Goal: Task Accomplishment & Management: Complete application form

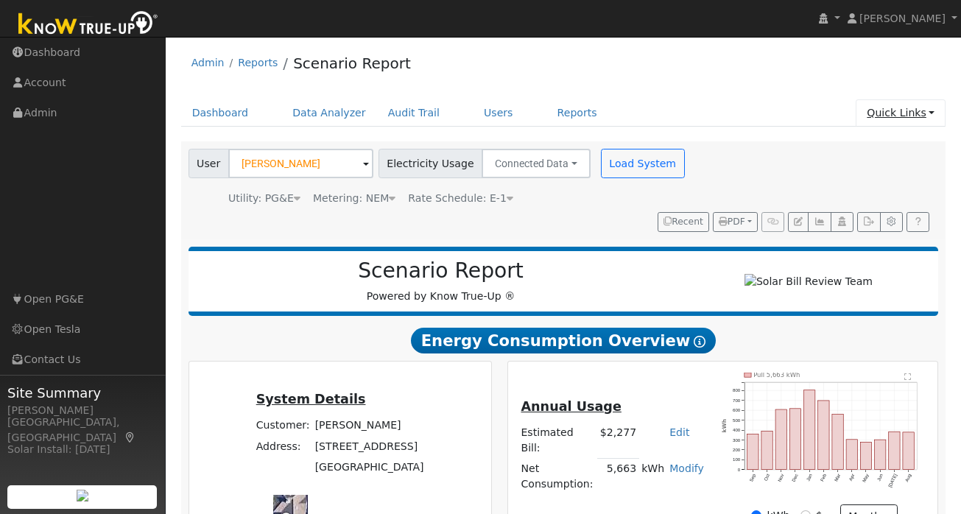
click at [927, 106] on link "Quick Links" at bounding box center [901, 112] width 90 height 27
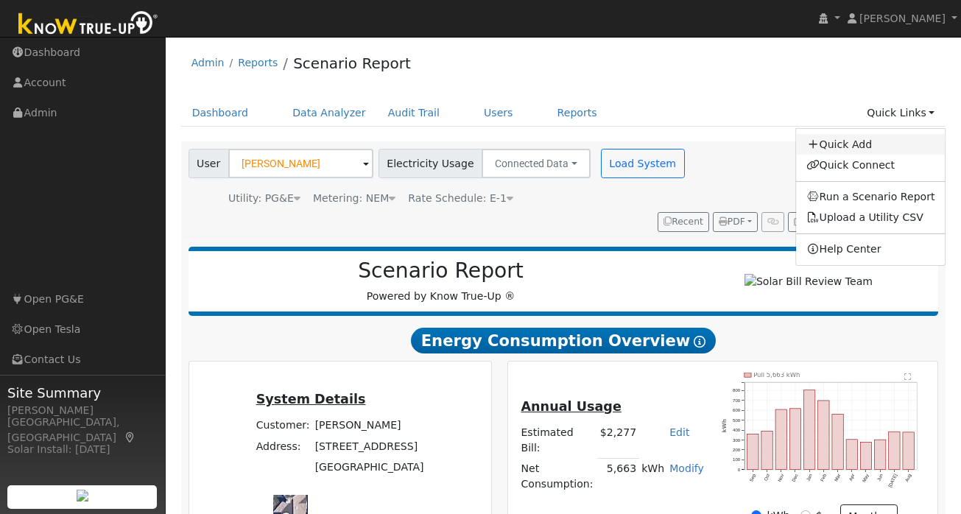
click at [852, 147] on link "Quick Add" at bounding box center [871, 144] width 150 height 21
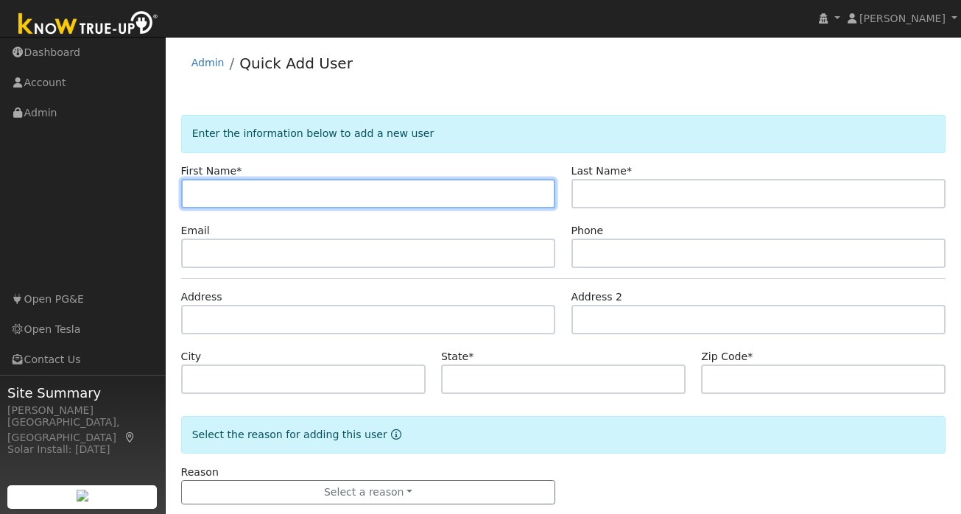
paste input "Sally & Pete"
type input "Sally & Peter"
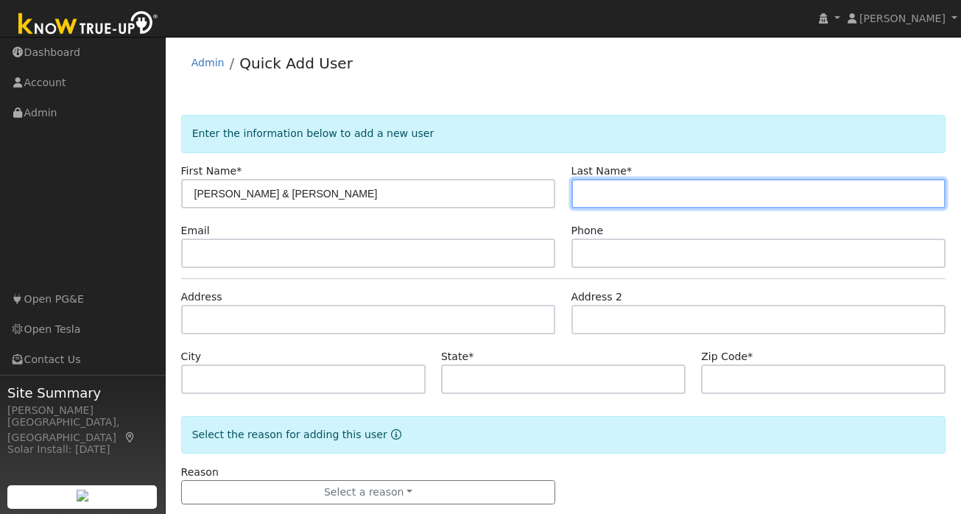
click at [625, 181] on input "text" at bounding box center [759, 193] width 375 height 29
type input "Ng"
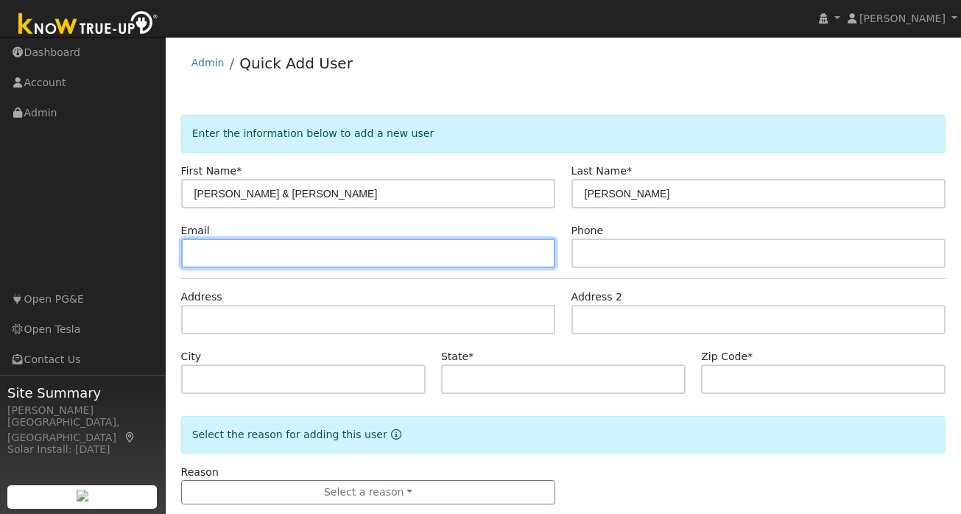
click at [379, 259] on input "text" at bounding box center [368, 253] width 375 height 29
paste input "noneprovided@bs.com"
type input "noneprovided@bs.com"
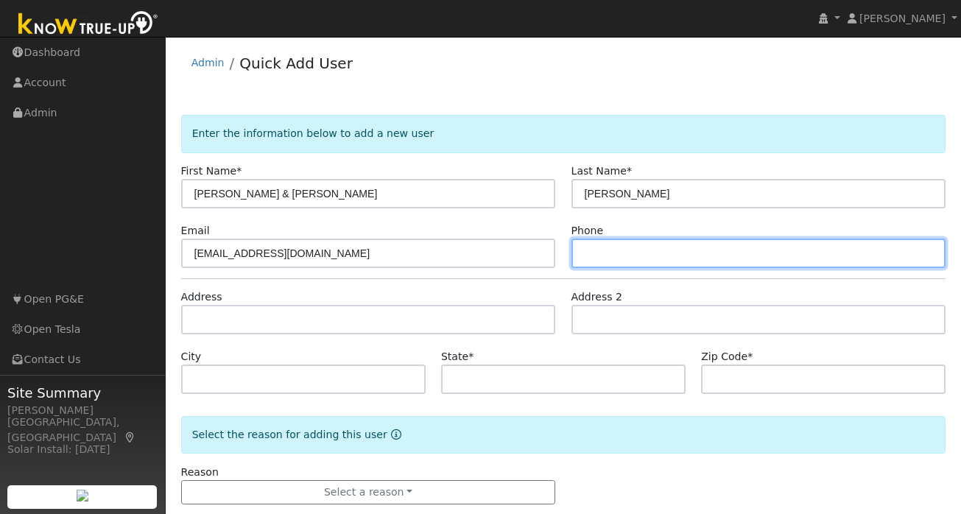
click at [610, 246] on input "text" at bounding box center [759, 253] width 375 height 29
paste input "408-203-7722"
type input "408-203-7722"
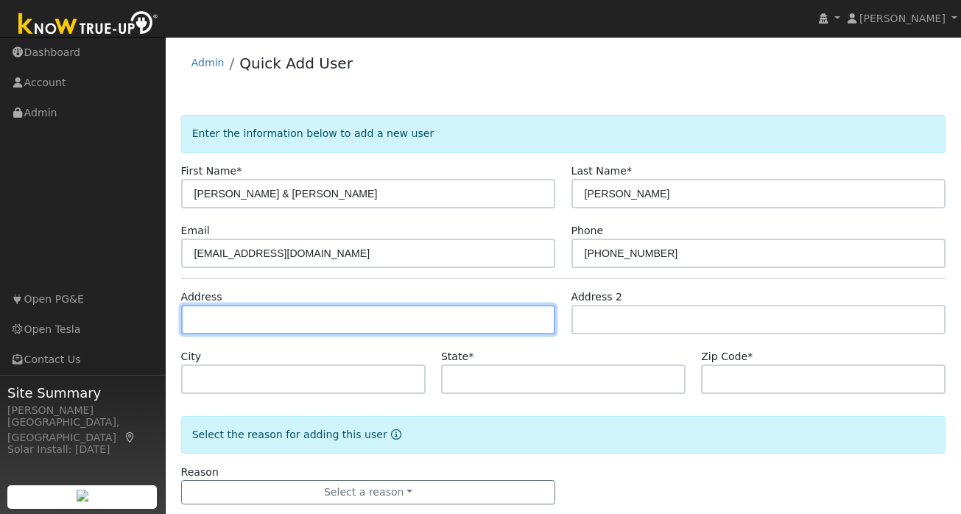
click at [266, 330] on input "text" at bounding box center [368, 319] width 375 height 29
paste input "539 Montrose Ct. San Ramon, CA 94582"
type input "539 Montrose Court"
type input "San Ramon"
type input "CA"
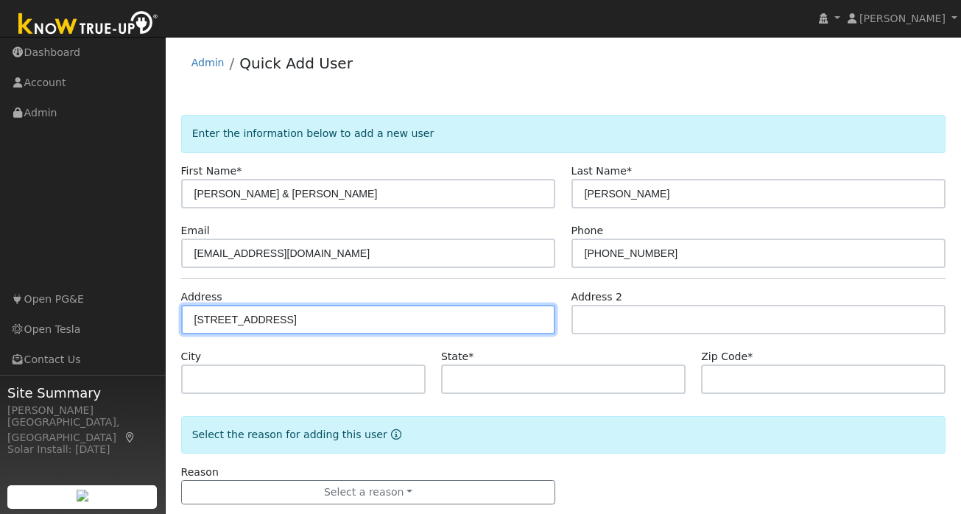
type input "94582"
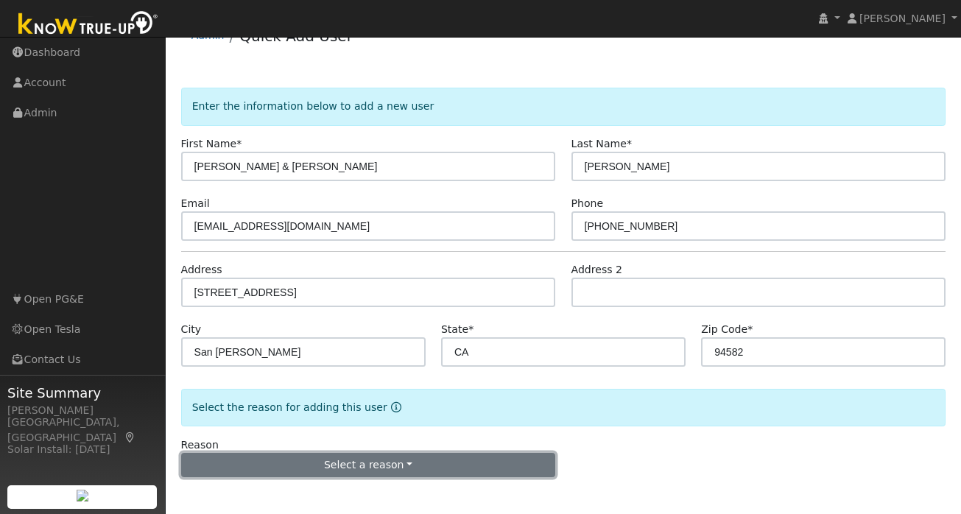
click at [360, 461] on button "Select a reason" at bounding box center [368, 465] width 375 height 25
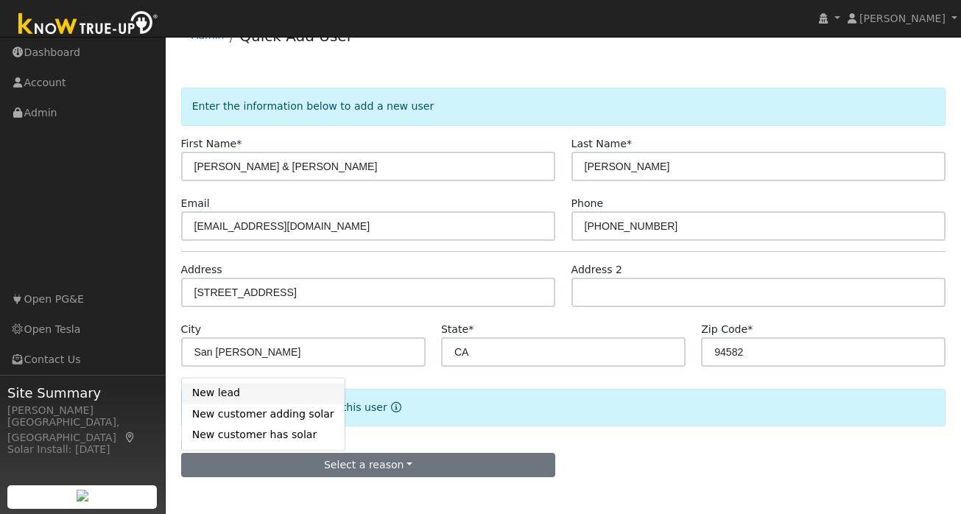
click at [253, 394] on link "New lead" at bounding box center [263, 393] width 163 height 21
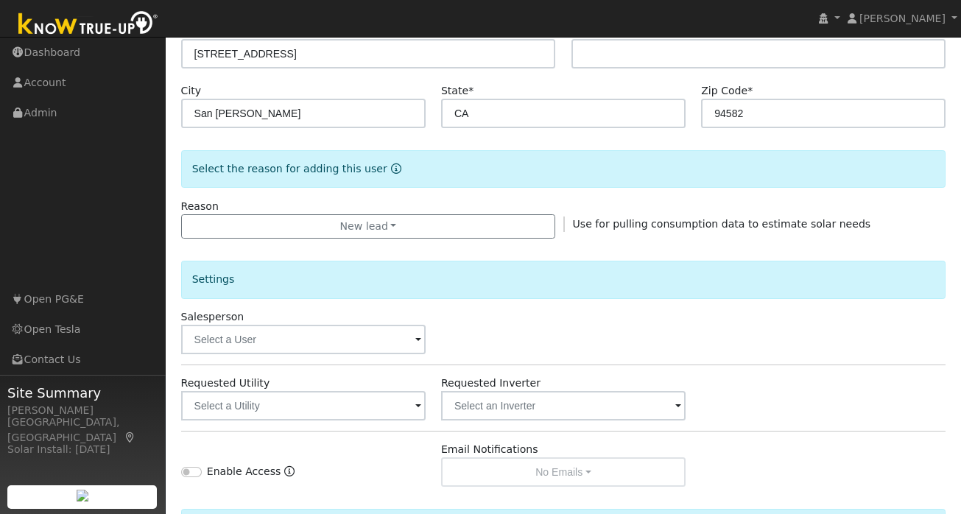
scroll to position [438, 0]
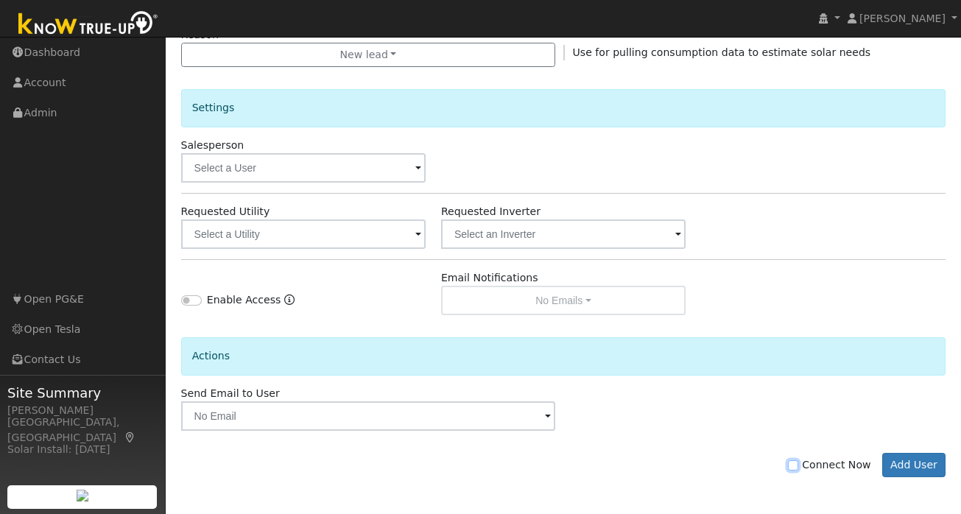
click at [799, 467] on input "Connect Now" at bounding box center [793, 465] width 10 height 10
checkbox input "true"
click at [561, 368] on div "Actions" at bounding box center [563, 361] width 781 height 48
click at [394, 233] on input "text" at bounding box center [303, 234] width 245 height 29
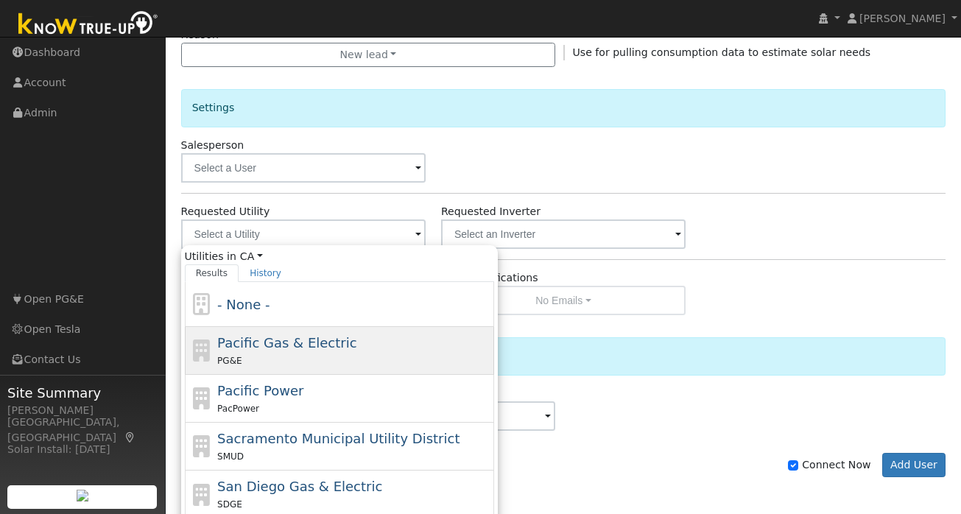
click at [292, 347] on span "Pacific Gas & Electric" at bounding box center [286, 342] width 139 height 15
type input "Pacific Gas & Electric"
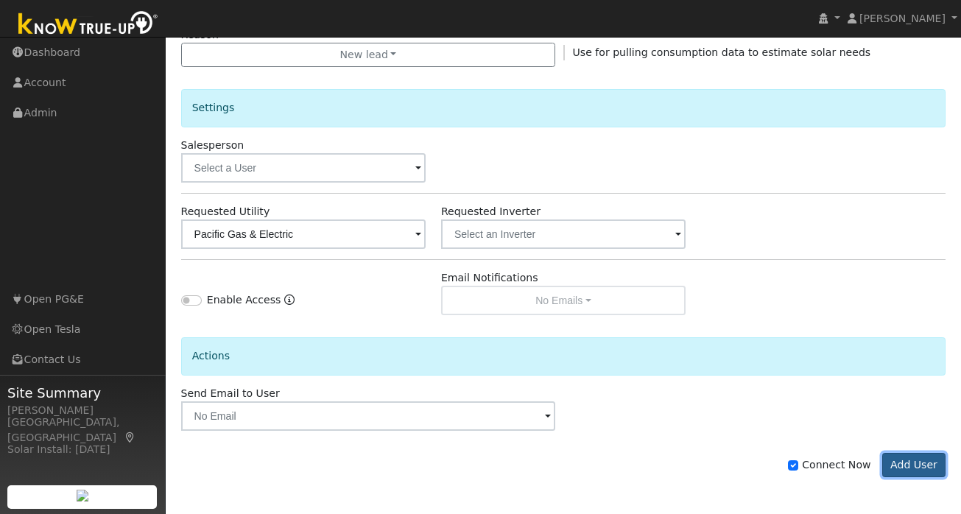
click at [904, 465] on button "Add User" at bounding box center [915, 465] width 64 height 25
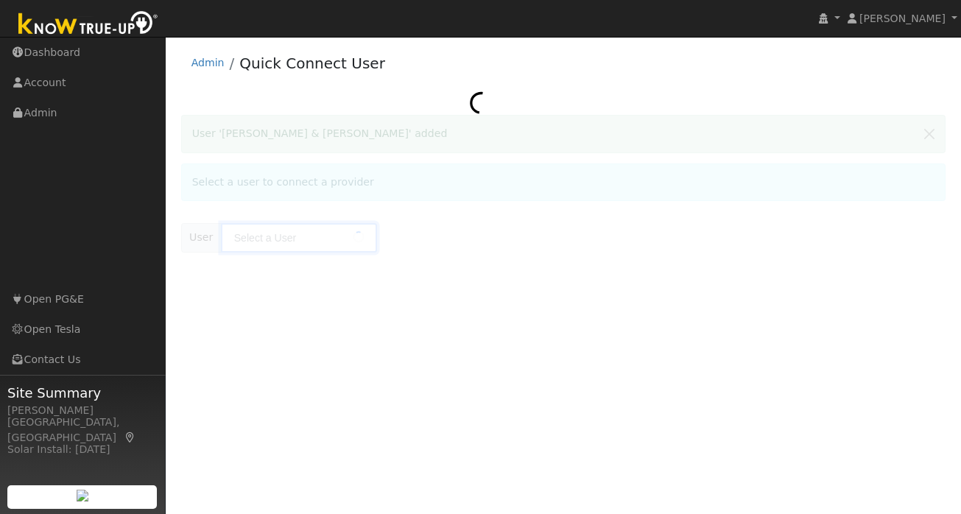
type input "[PERSON_NAME] & [PERSON_NAME]"
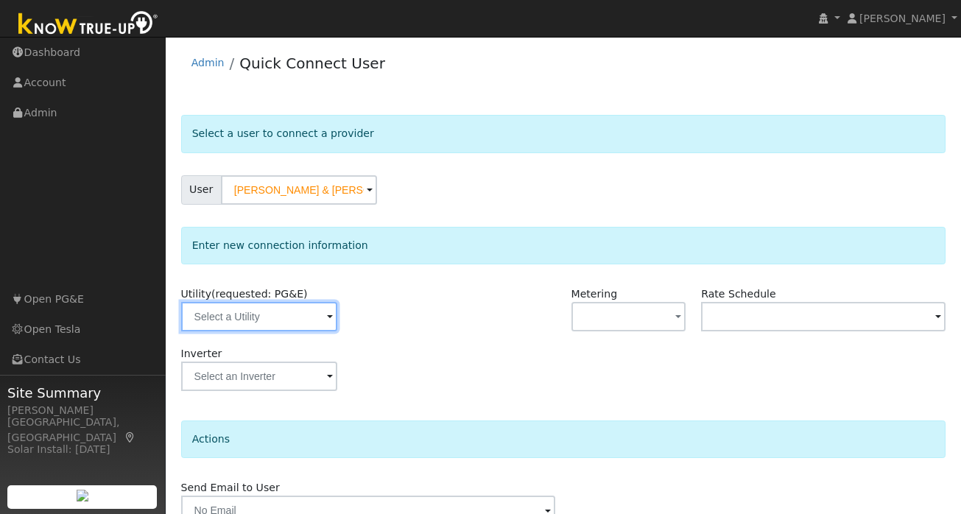
click at [267, 328] on input "text" at bounding box center [259, 316] width 156 height 29
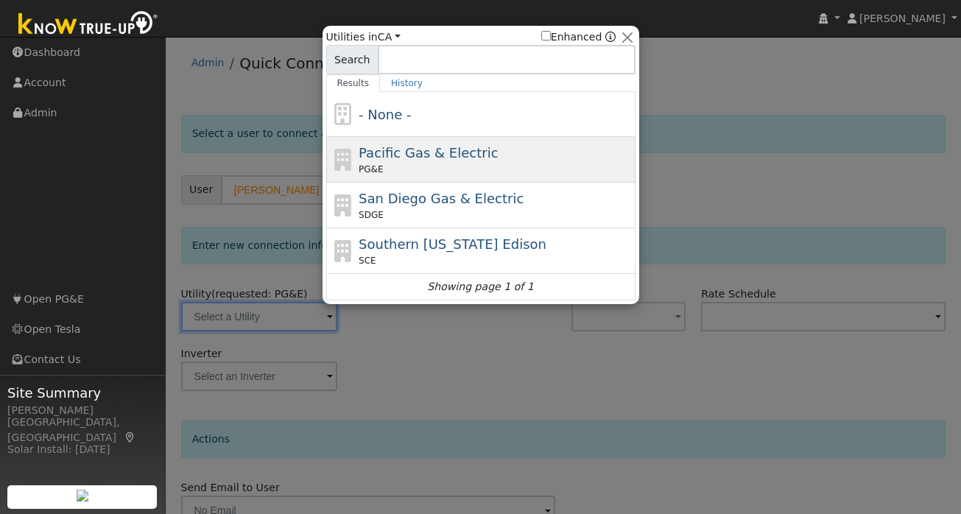
click at [471, 159] on span "Pacific Gas & Electric" at bounding box center [428, 152] width 139 height 15
type input "PG&E"
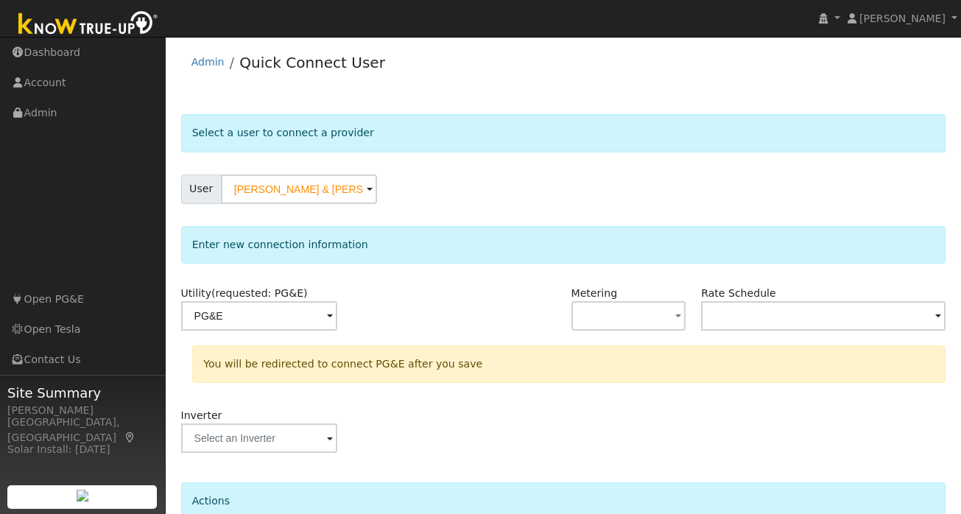
scroll to position [136, 0]
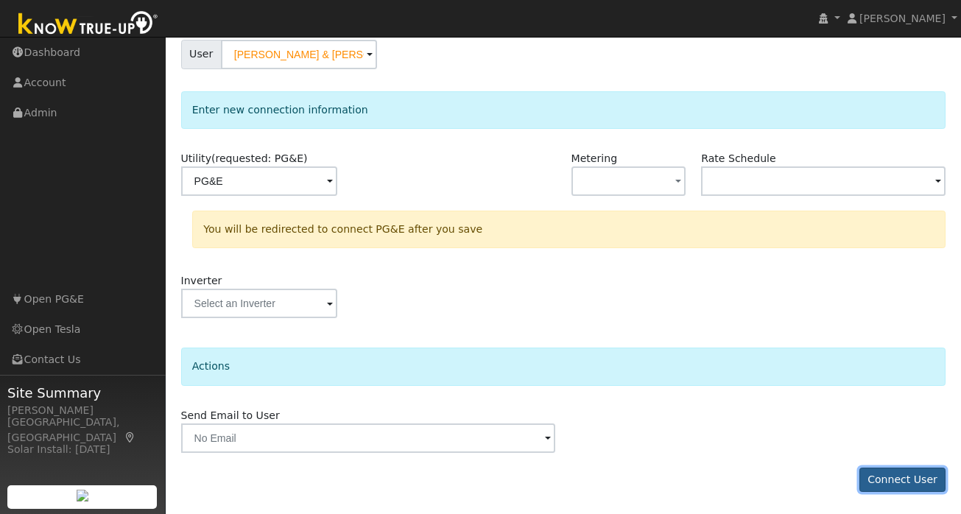
click at [902, 478] on button "Connect User" at bounding box center [903, 480] width 87 height 25
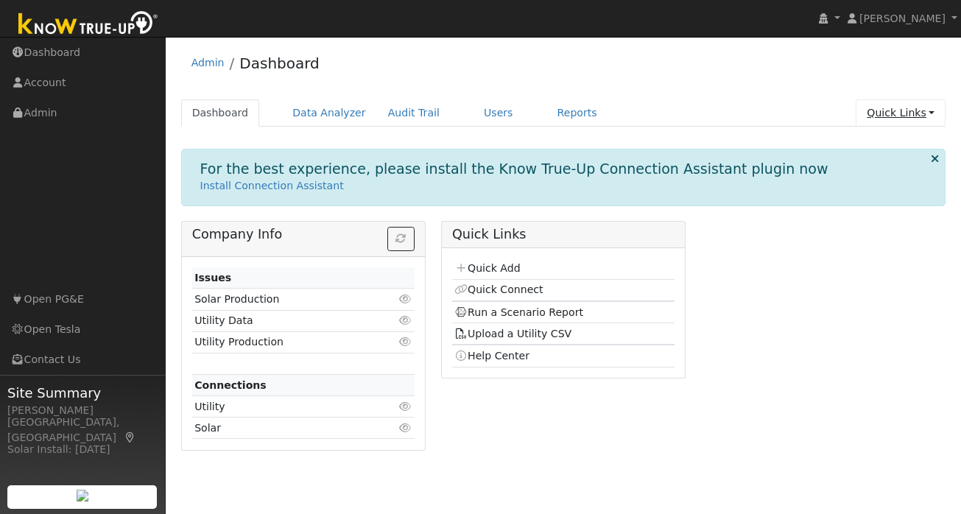
click at [938, 111] on link "Quick Links" at bounding box center [901, 112] width 90 height 27
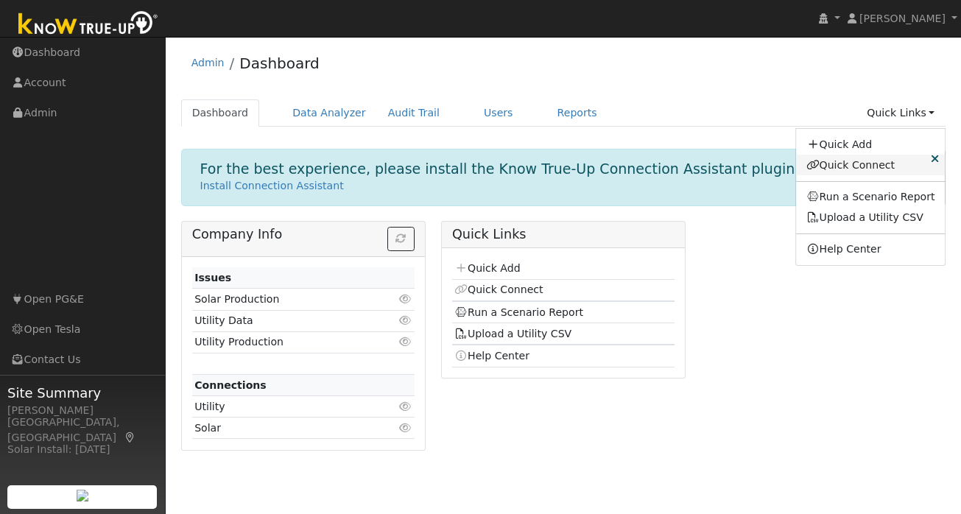
click at [860, 164] on link "Quick Connect" at bounding box center [871, 165] width 150 height 21
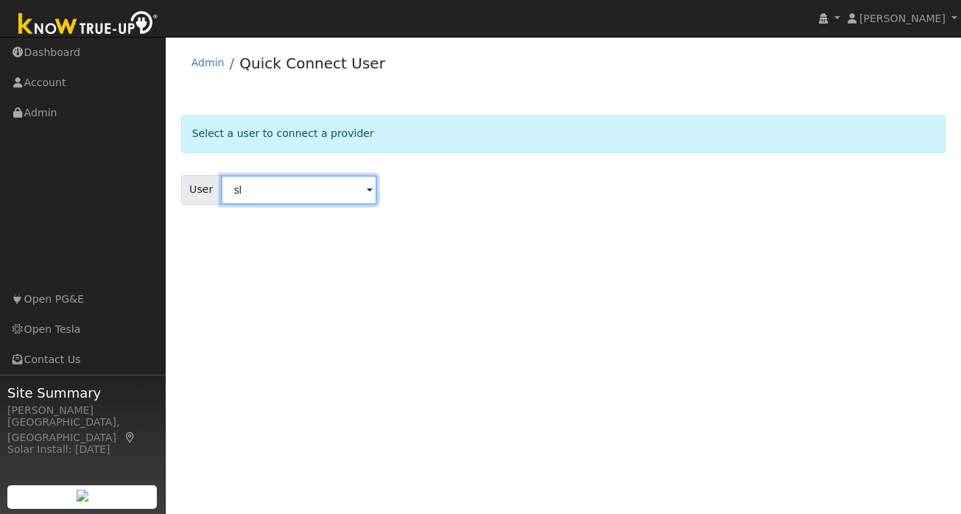
type input "s"
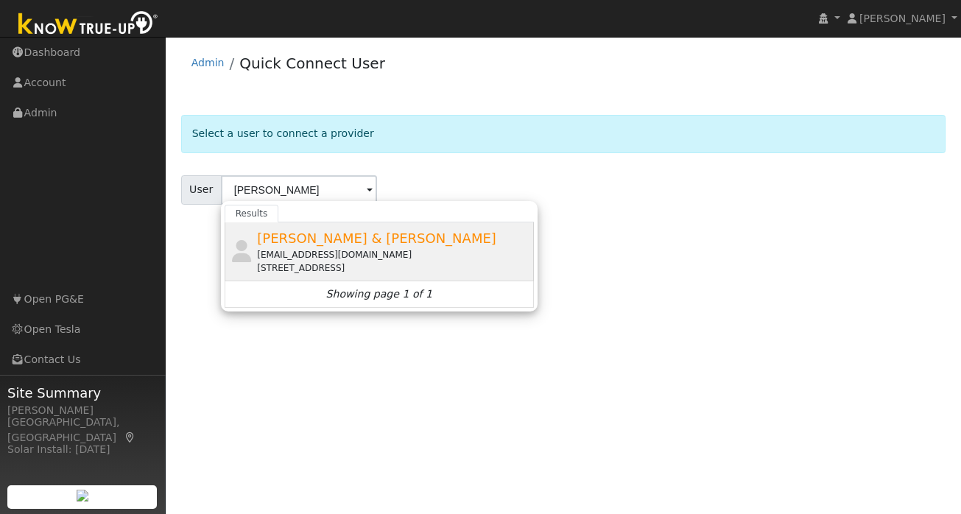
click at [318, 245] on span "[PERSON_NAME] & [PERSON_NAME]" at bounding box center [376, 238] width 239 height 15
type input "[PERSON_NAME] & [PERSON_NAME]"
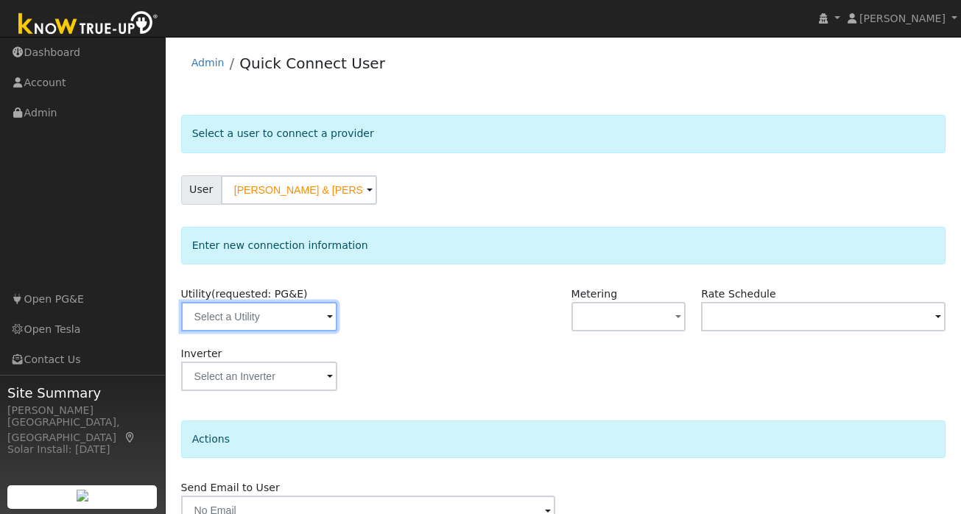
click at [315, 315] on input "text" at bounding box center [259, 316] width 156 height 29
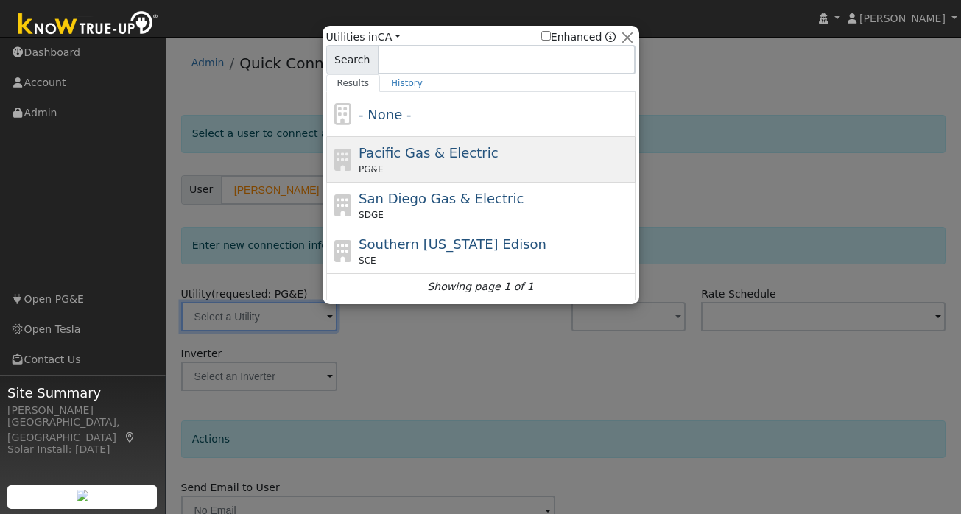
click at [416, 156] on span "Pacific Gas & Electric" at bounding box center [428, 152] width 139 height 15
type input "PG&E"
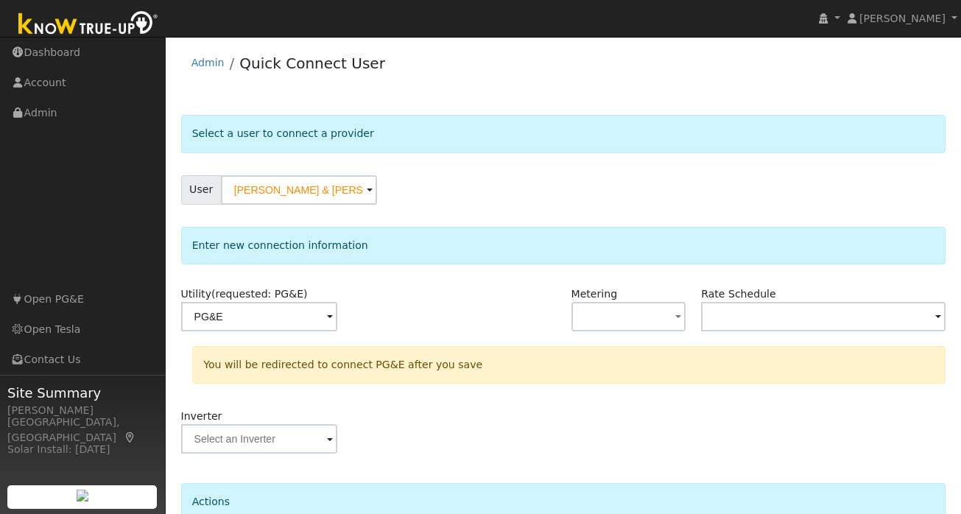
scroll to position [136, 0]
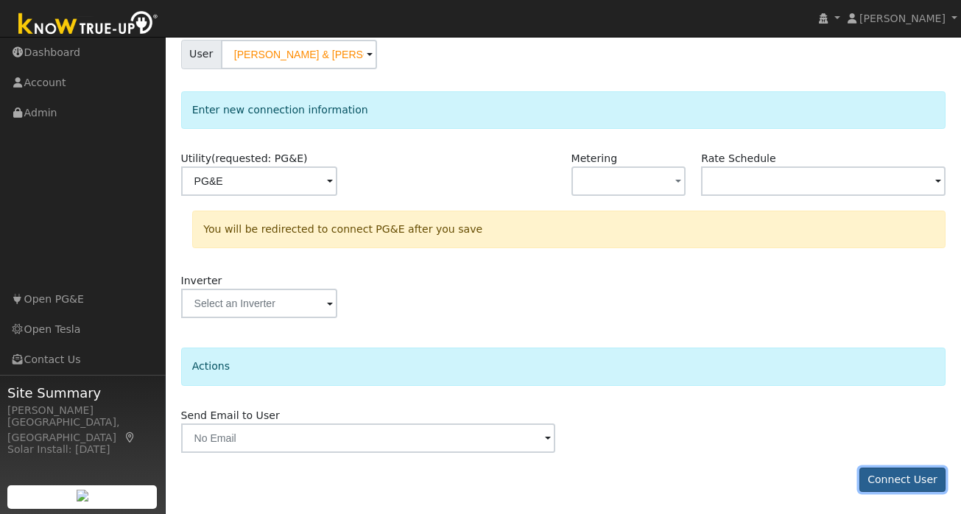
click at [887, 474] on button "Connect User" at bounding box center [903, 480] width 87 height 25
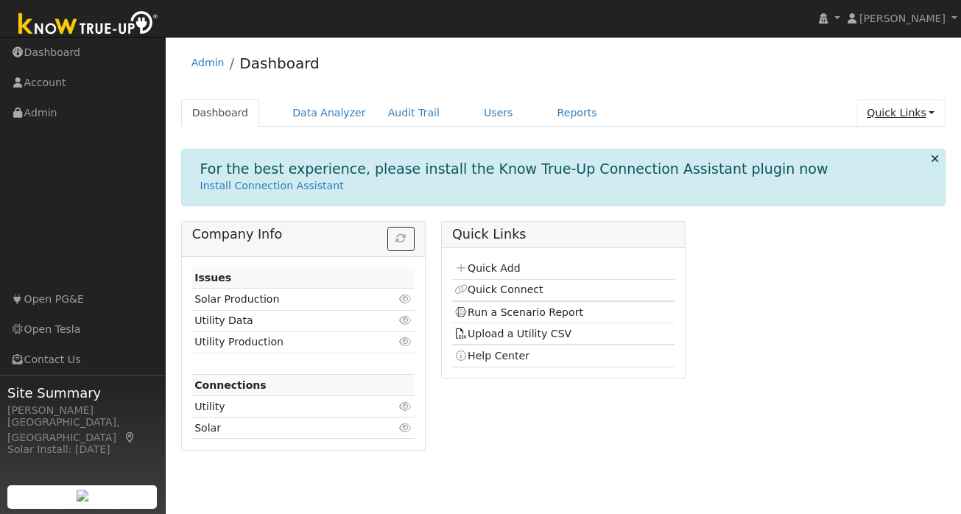
click at [918, 111] on link "Quick Links" at bounding box center [901, 112] width 90 height 27
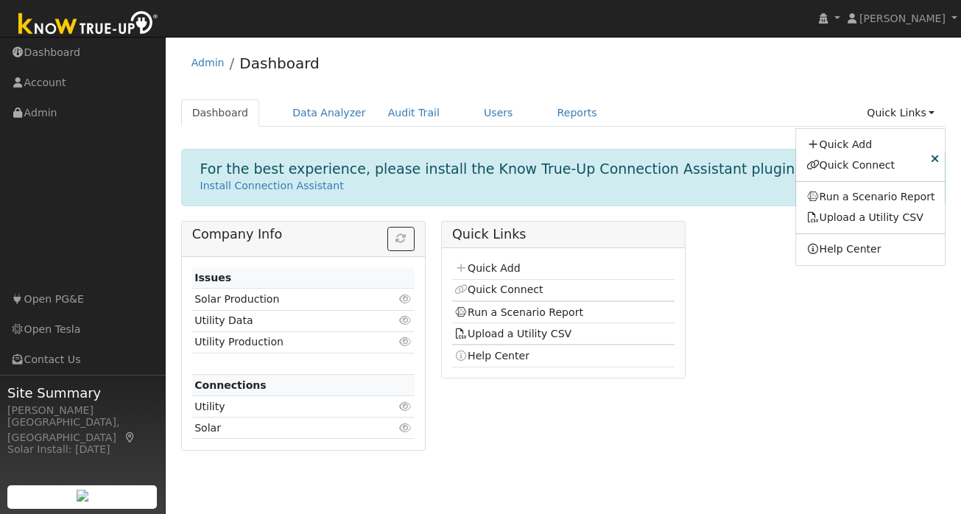
click at [870, 176] on div "Quick Add Quick Connect Run a Scenario Report Upload a Utility CSV Help Center" at bounding box center [871, 197] width 151 height 138
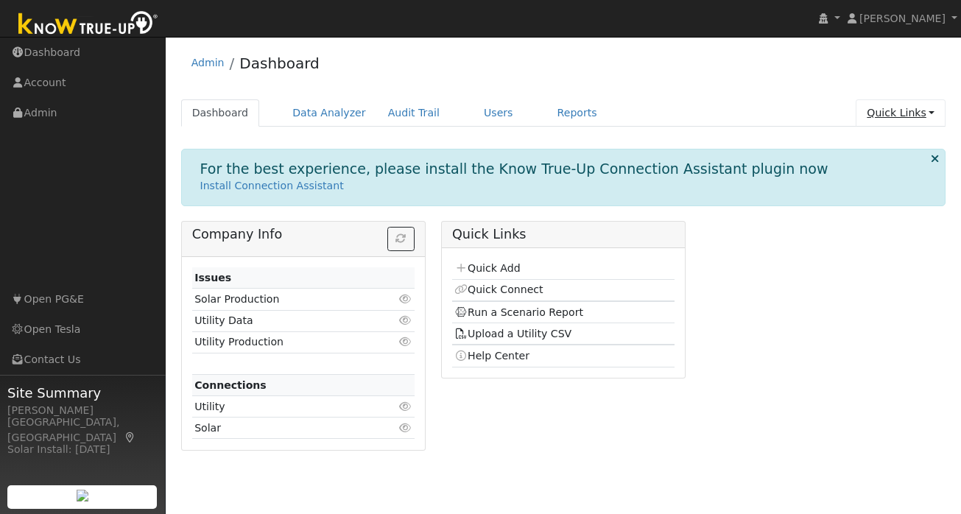
click at [916, 110] on link "Quick Links" at bounding box center [901, 112] width 90 height 27
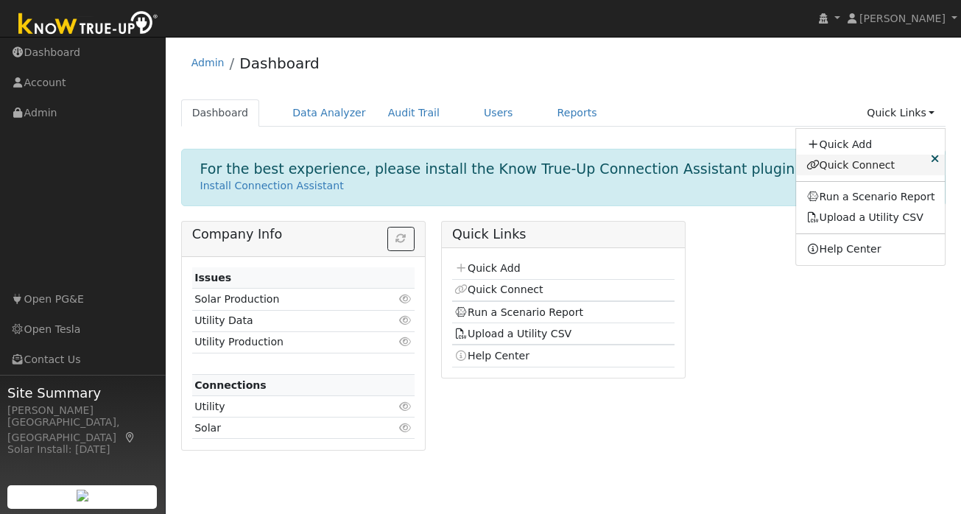
click at [862, 164] on link "Quick Connect" at bounding box center [871, 165] width 150 height 21
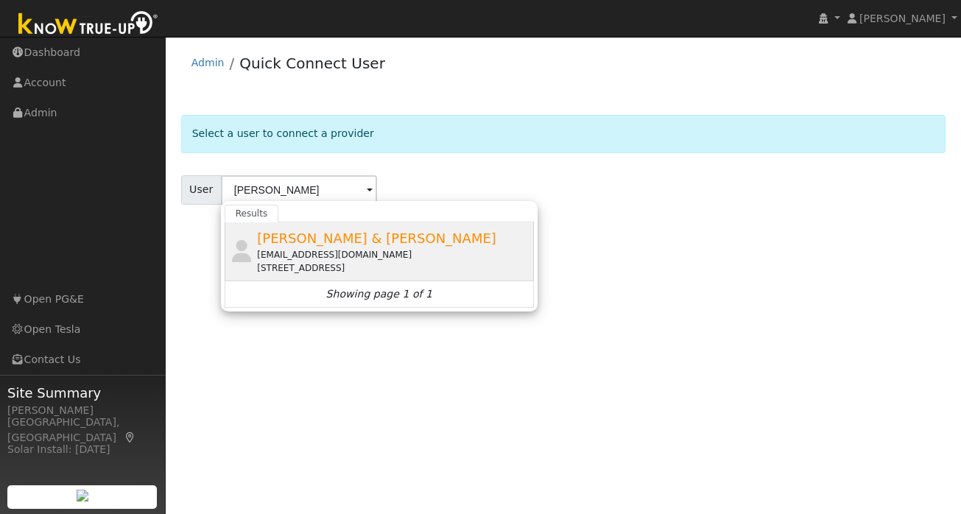
click at [310, 242] on span "Sally & Peter Ng" at bounding box center [376, 238] width 239 height 15
type input "Sally & Peter Ng"
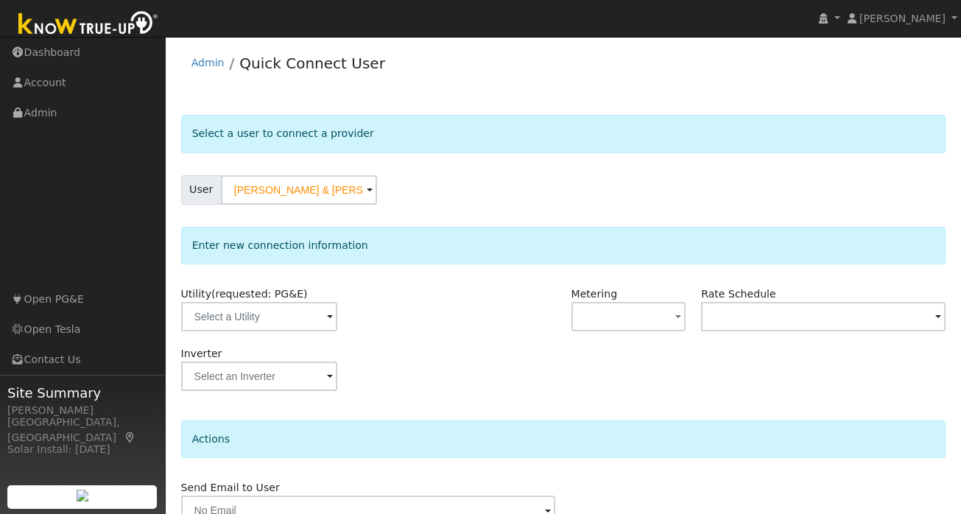
click at [327, 317] on span at bounding box center [330, 317] width 6 height 17
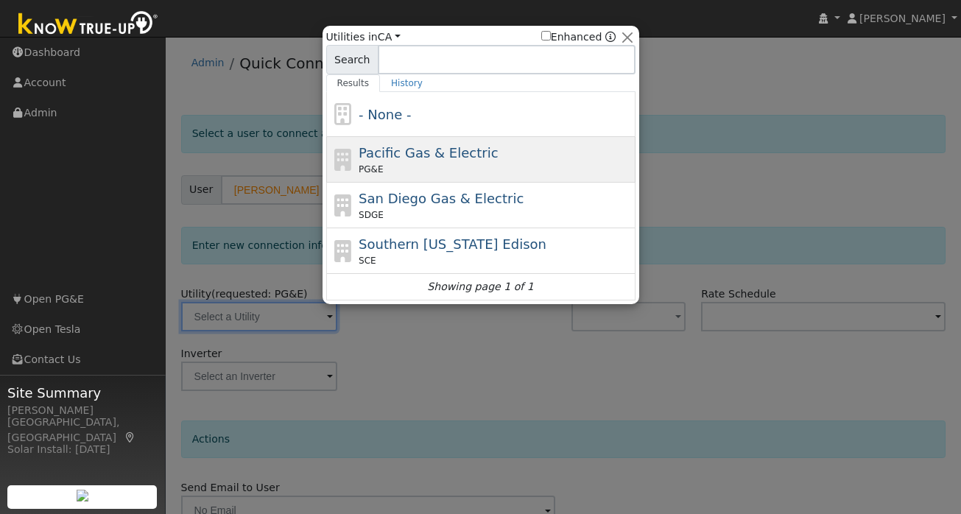
click at [427, 156] on span "Pacific Gas & Electric" at bounding box center [428, 152] width 139 height 15
type input "PG&E"
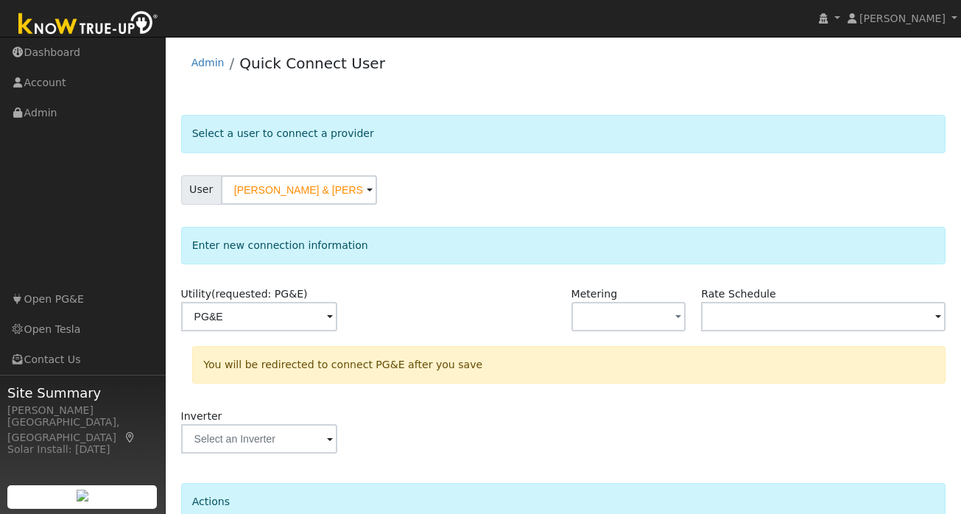
scroll to position [136, 0]
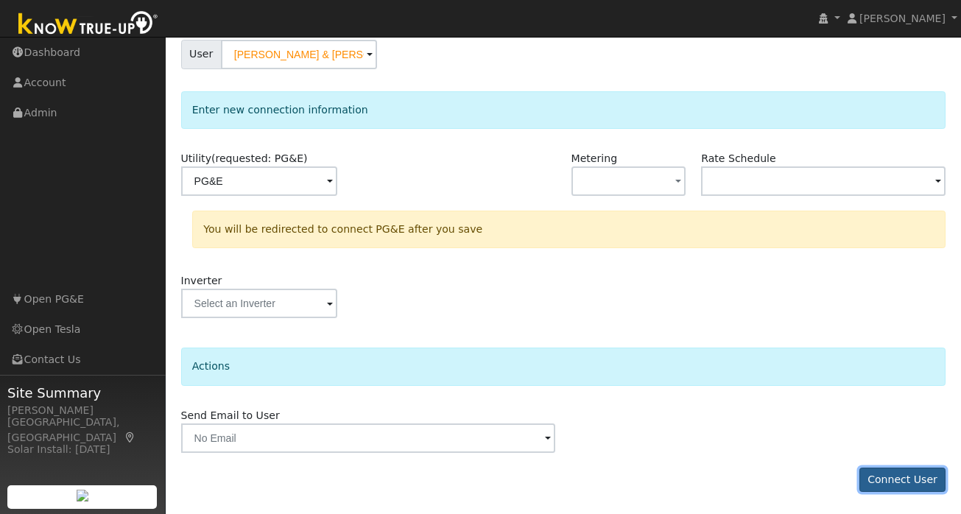
click at [897, 484] on button "Connect User" at bounding box center [903, 480] width 87 height 25
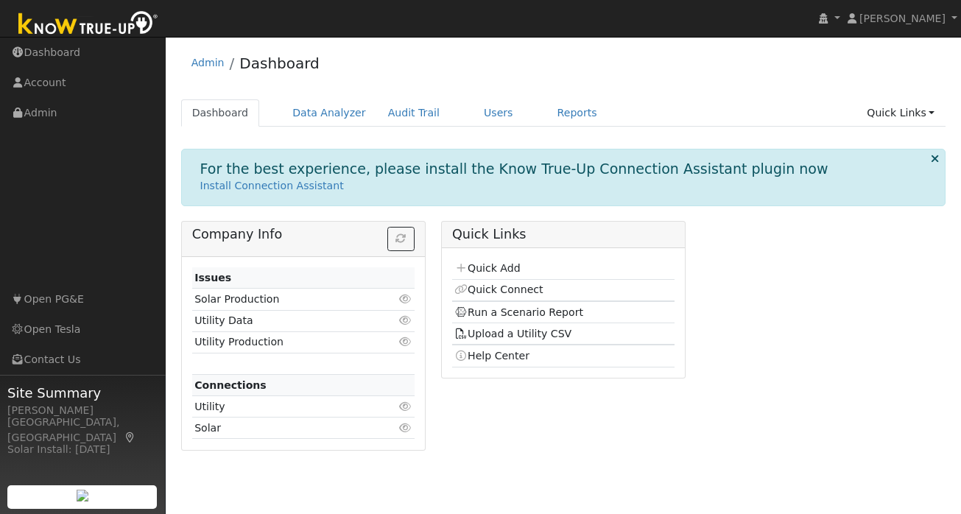
click at [508, 212] on div "For the best experience, please install the Know True-Up Connection Assistant p…" at bounding box center [563, 305] width 765 height 312
click at [499, 289] on link "Quick Connect" at bounding box center [499, 290] width 88 height 12
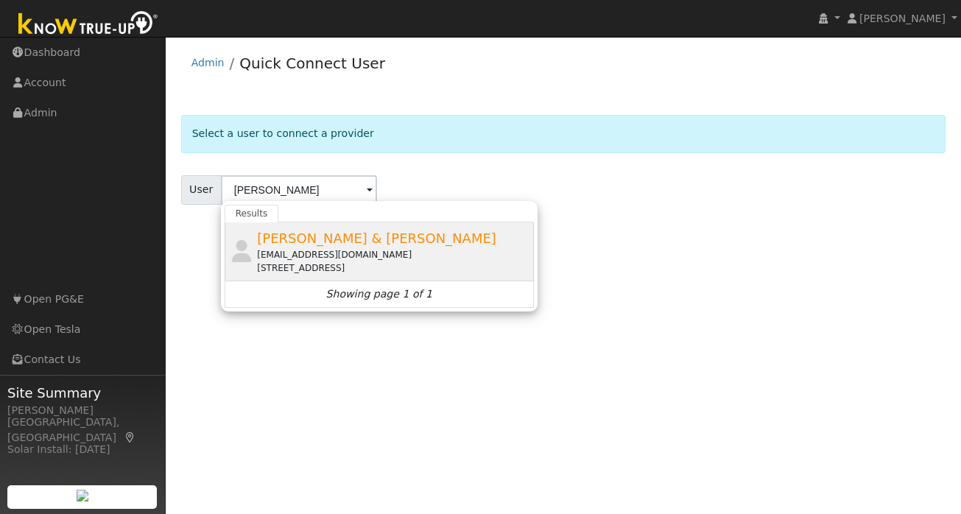
click at [312, 249] on div "[EMAIL_ADDRESS][DOMAIN_NAME]" at bounding box center [393, 254] width 273 height 13
type input "[PERSON_NAME] & [PERSON_NAME]"
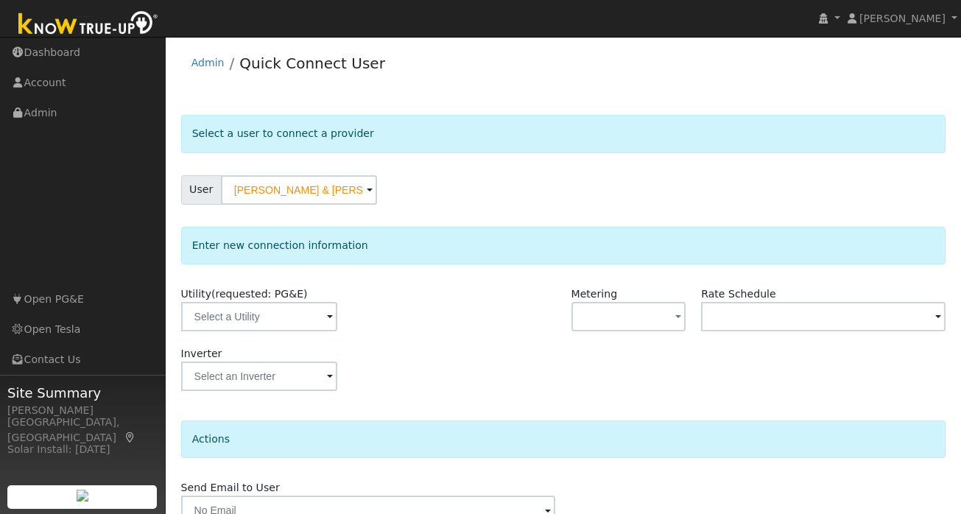
click at [327, 321] on span at bounding box center [330, 317] width 6 height 17
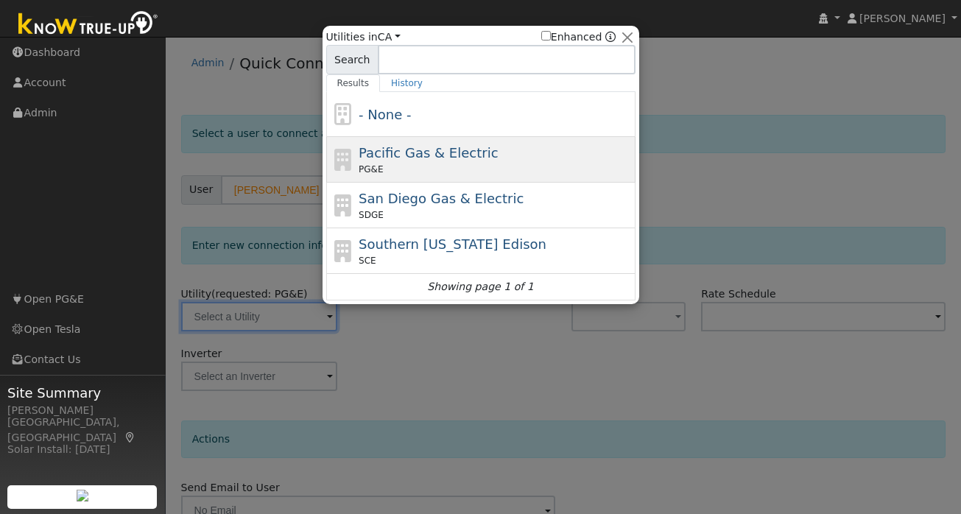
click at [446, 163] on div "PG&E" at bounding box center [495, 169] width 273 height 13
type input "PG&E"
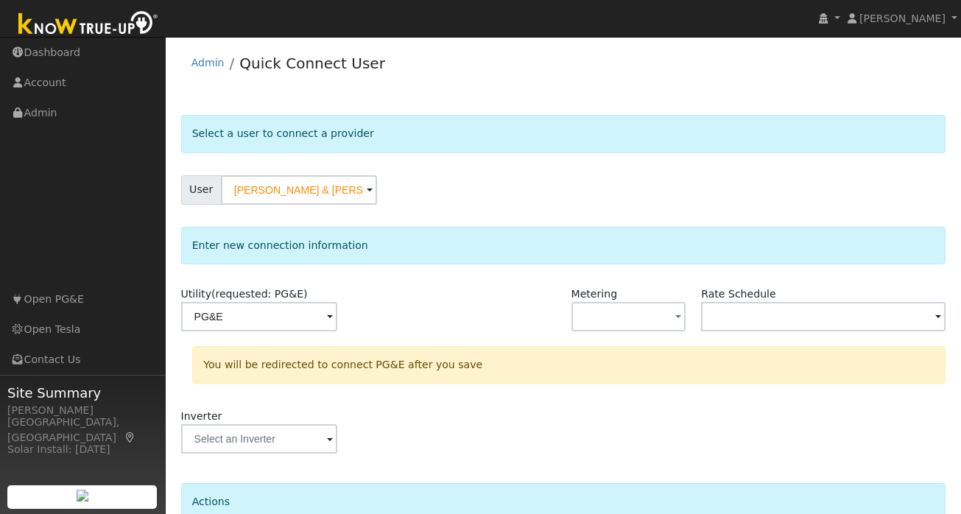
scroll to position [136, 0]
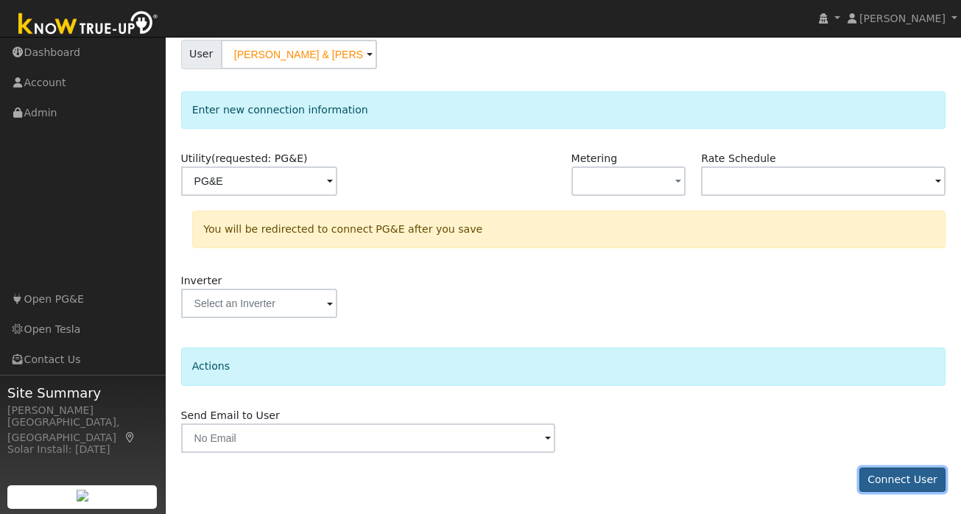
click at [907, 478] on button "Connect User" at bounding box center [903, 480] width 87 height 25
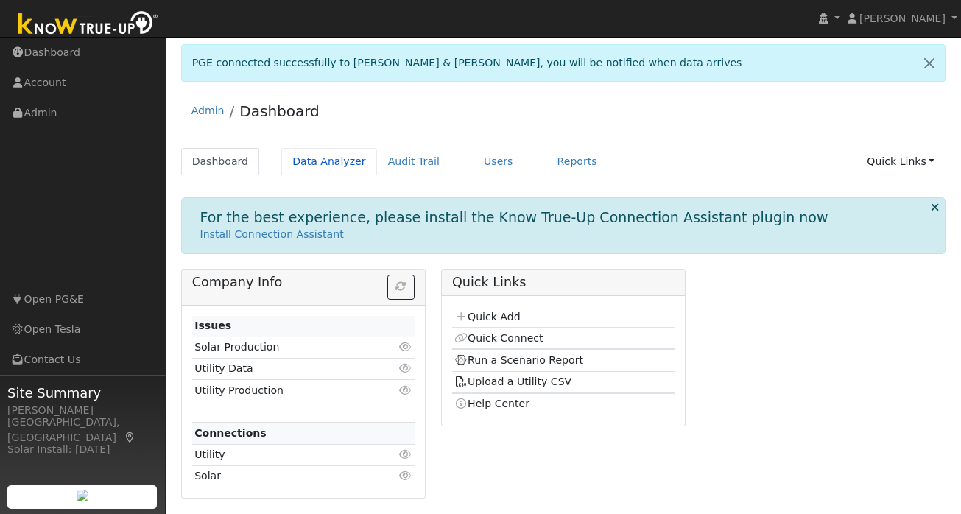
click at [344, 164] on link "Data Analyzer" at bounding box center [329, 161] width 96 height 27
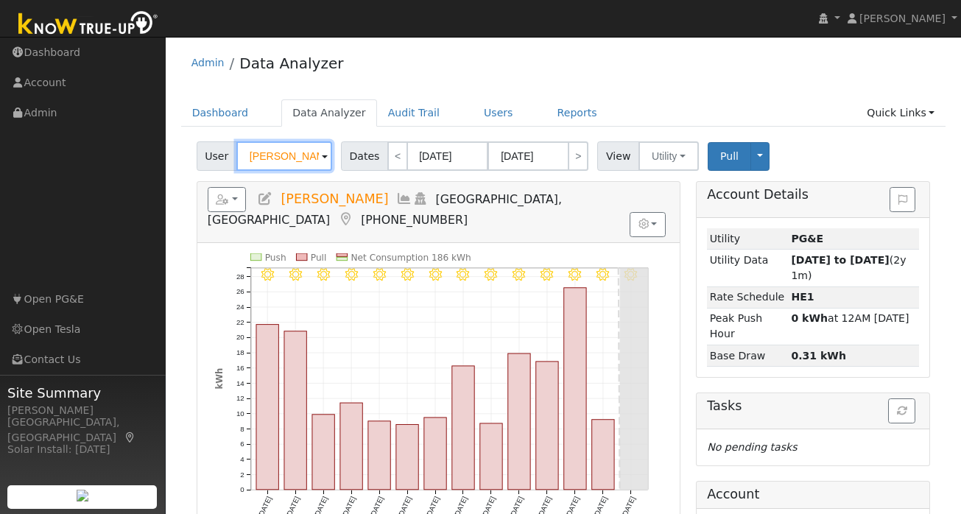
drag, startPoint x: 312, startPoint y: 158, endPoint x: 247, endPoint y: 158, distance: 64.8
click at [247, 158] on input "Shravan Pathi" at bounding box center [284, 155] width 96 height 29
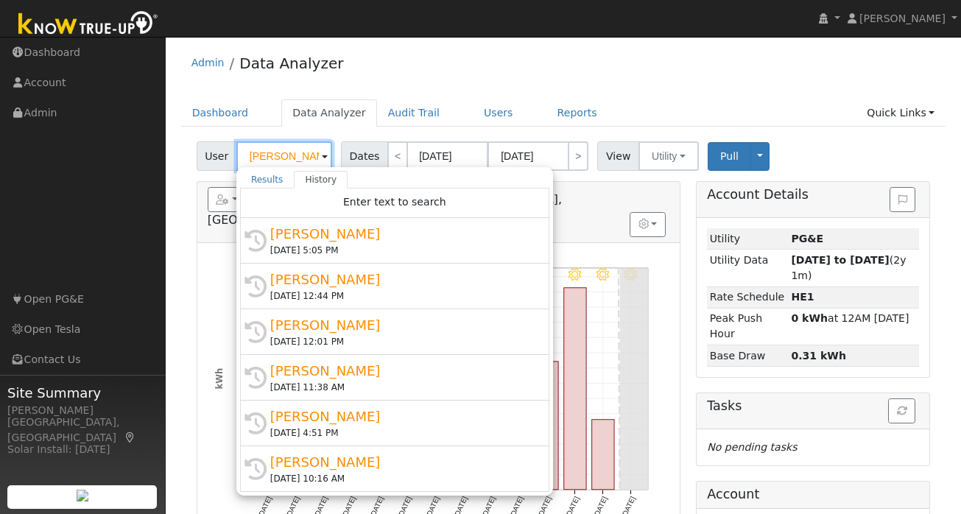
click at [274, 155] on input "Shravan Pathi" at bounding box center [284, 155] width 96 height 29
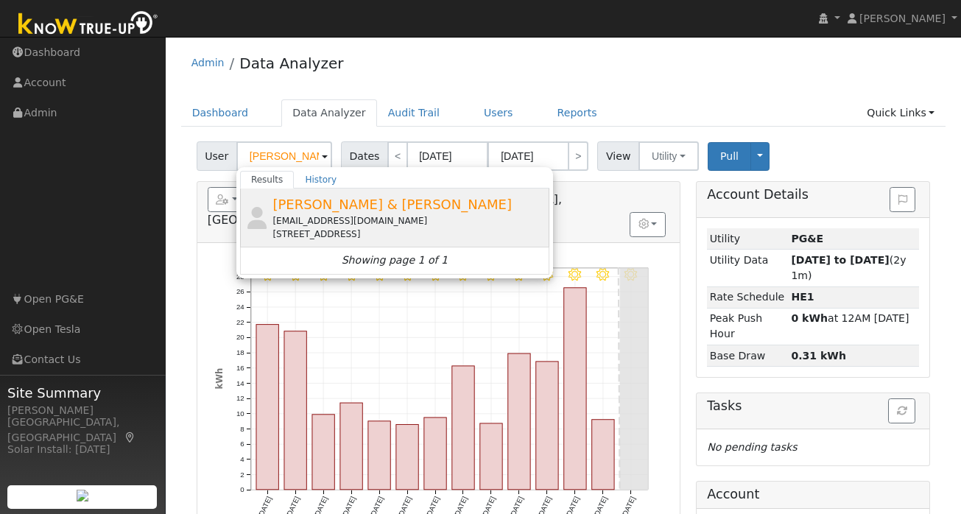
click at [347, 217] on div "noneprovided@bs.com" at bounding box center [409, 220] width 273 height 13
type input "Sally & Peter Ng"
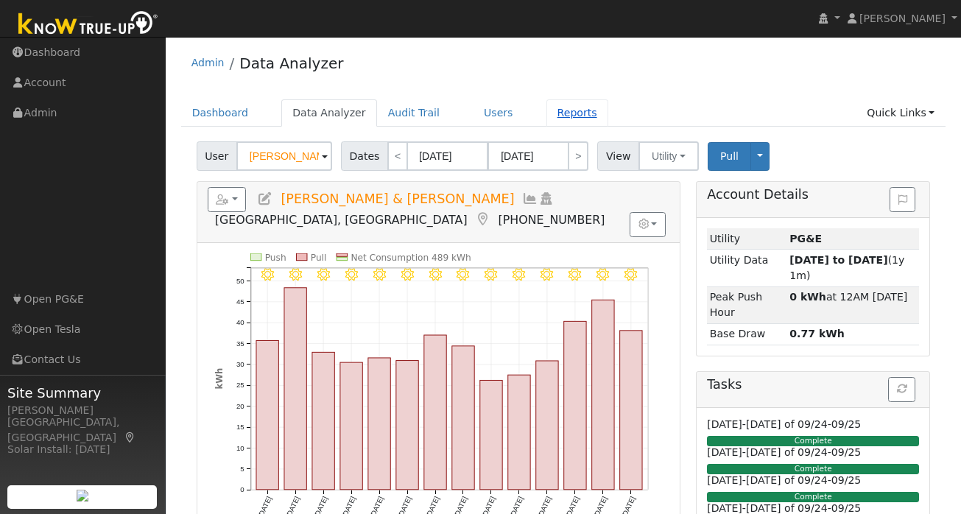
click at [558, 107] on link "Reports" at bounding box center [578, 112] width 62 height 27
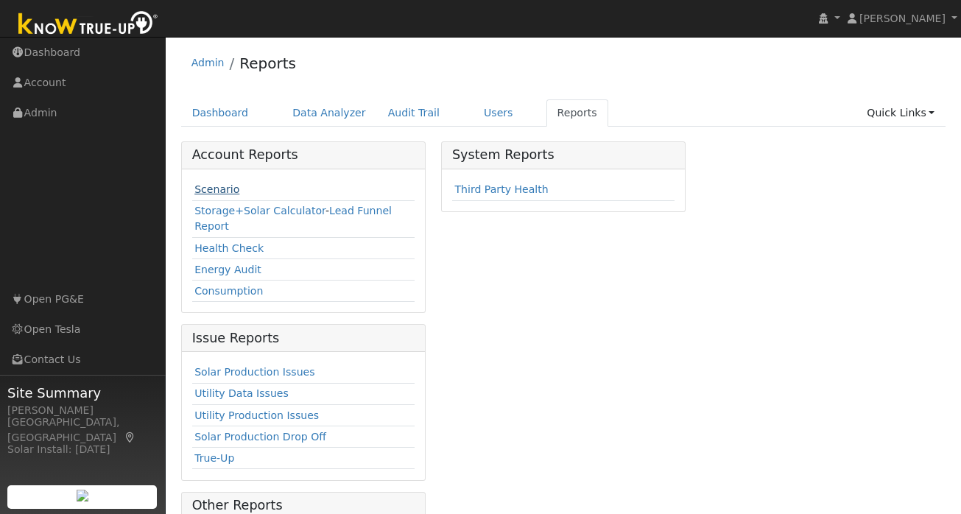
click at [225, 190] on link "Scenario" at bounding box center [216, 189] width 45 height 12
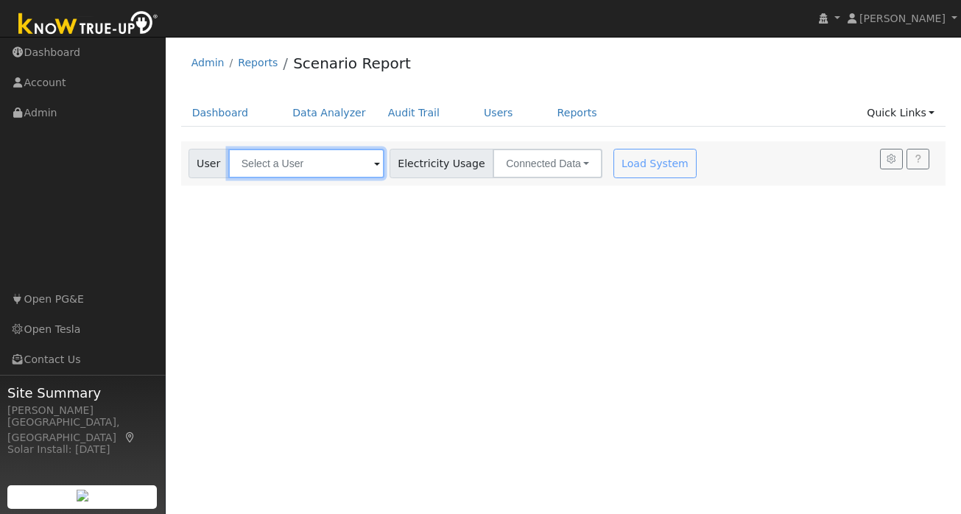
click at [287, 168] on input "text" at bounding box center [306, 163] width 156 height 29
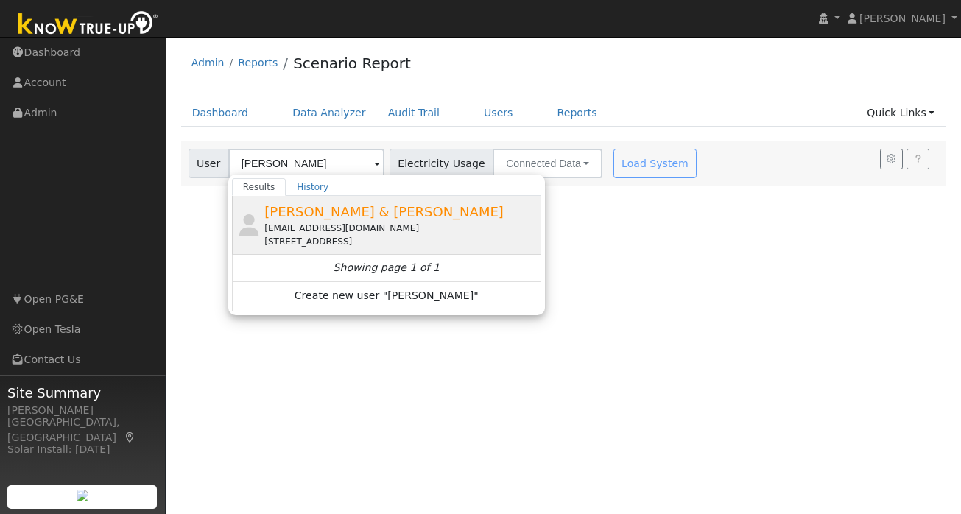
click at [334, 217] on span "[PERSON_NAME] & [PERSON_NAME]" at bounding box center [383, 211] width 239 height 15
type input "[PERSON_NAME] & [PERSON_NAME]"
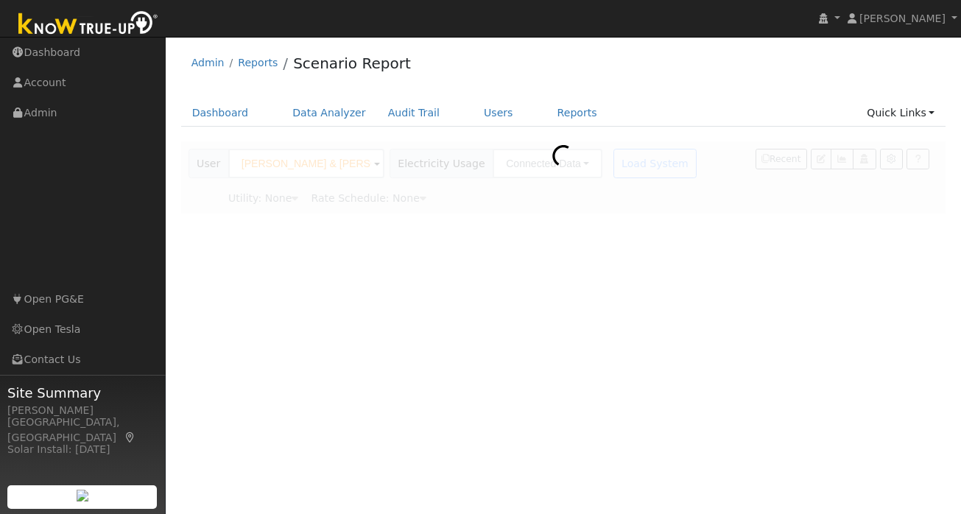
type input "Pacific Gas & Electric"
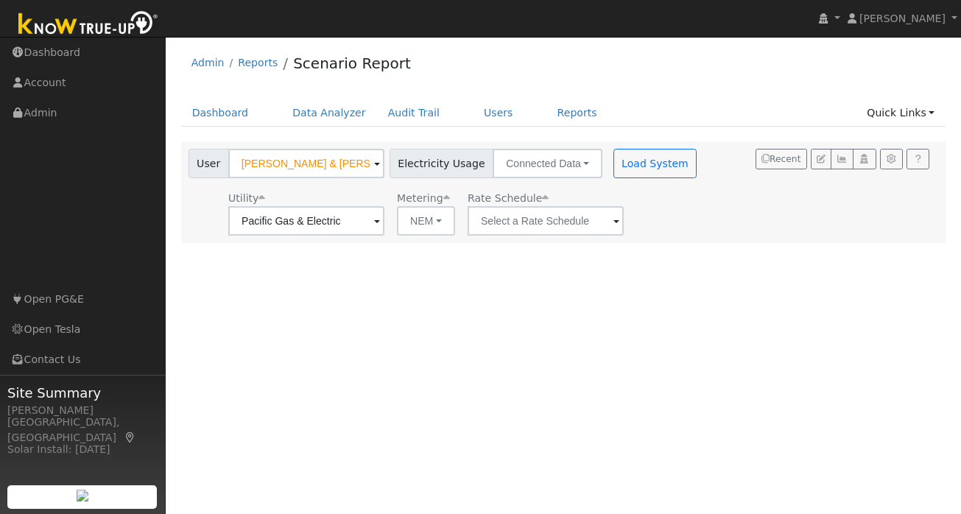
click at [614, 224] on span at bounding box center [617, 222] width 6 height 17
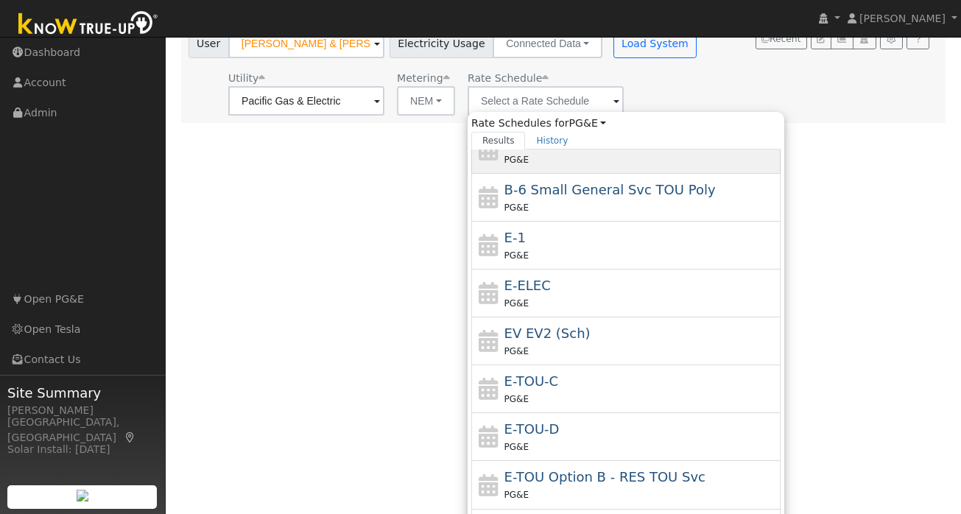
scroll to position [146, 0]
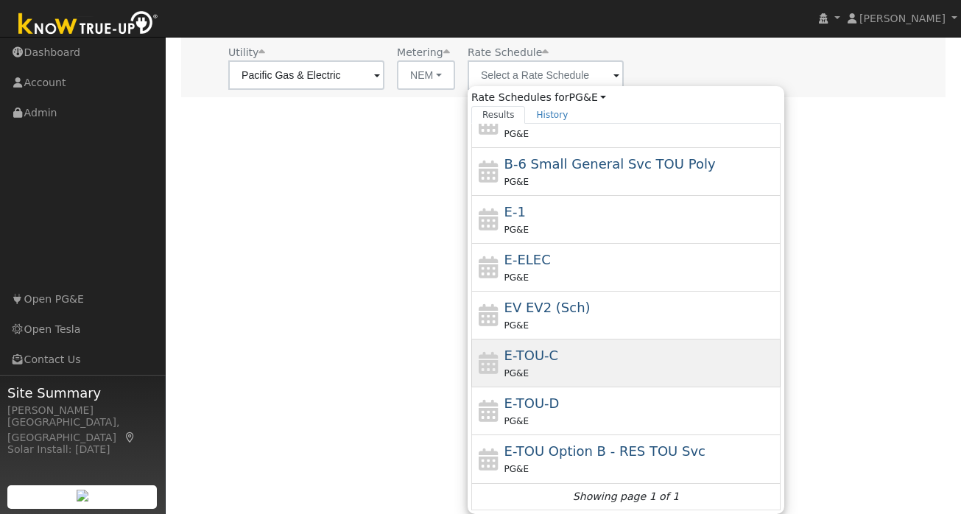
click at [541, 371] on div "PG&E" at bounding box center [641, 372] width 273 height 15
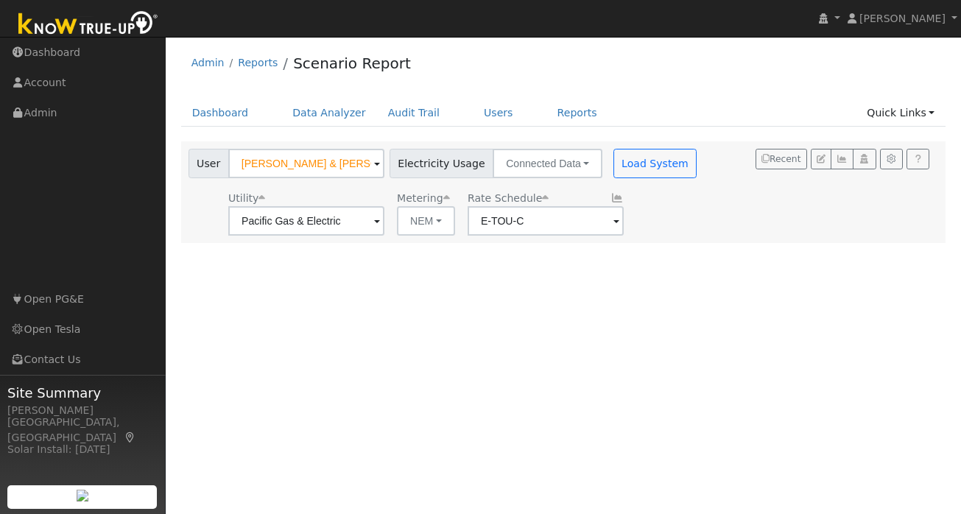
click at [614, 226] on span at bounding box center [617, 222] width 6 height 17
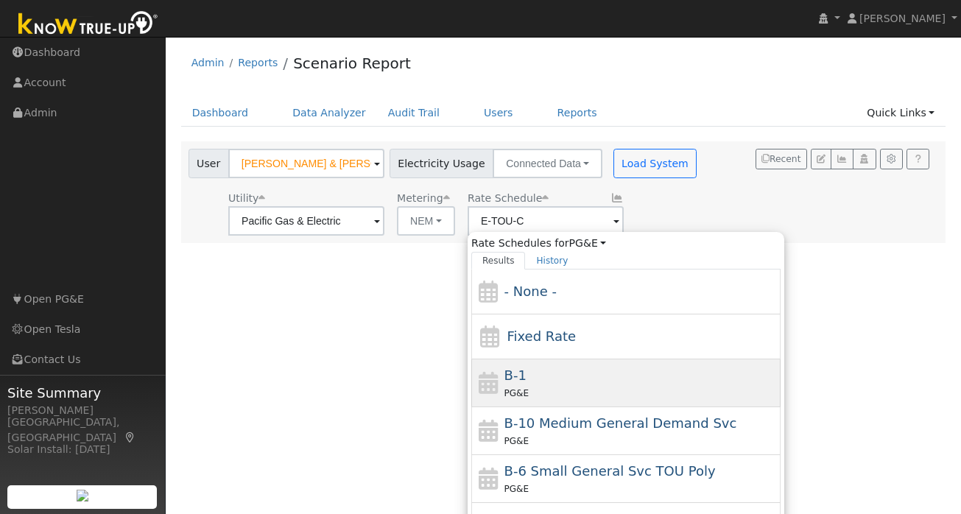
scroll to position [161, 0]
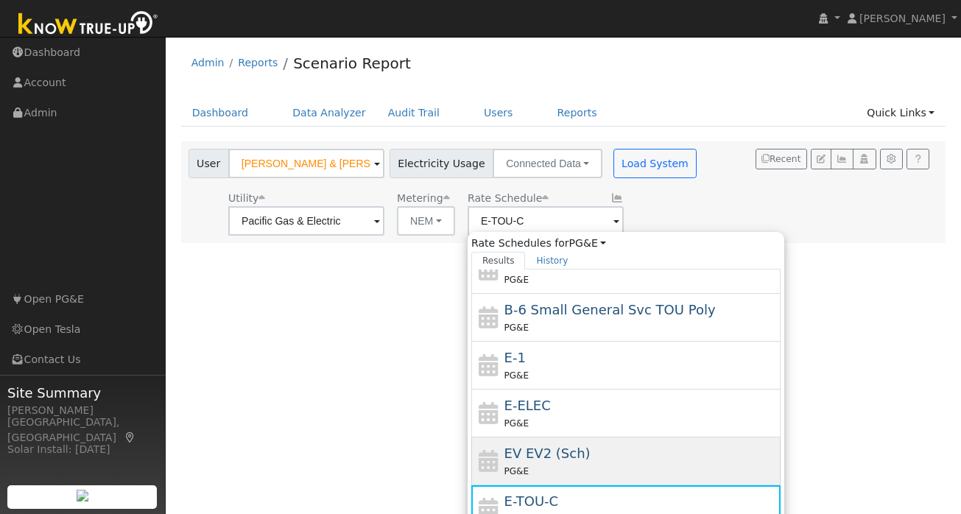
click at [545, 457] on span "EV EV2 (Sch)" at bounding box center [548, 453] width 86 height 15
type input "EV EV2 (Sch)"
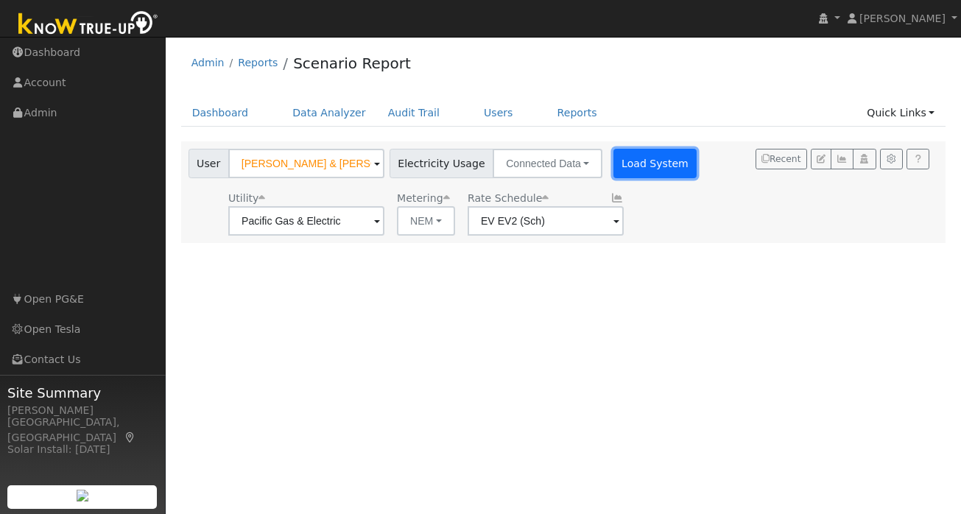
click at [632, 164] on button "Load System" at bounding box center [656, 163] width 84 height 29
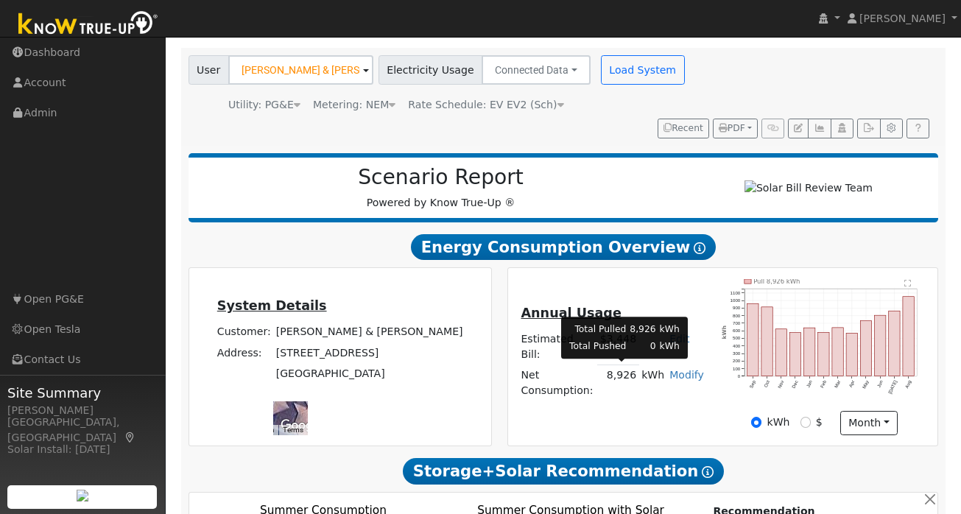
scroll to position [102, 0]
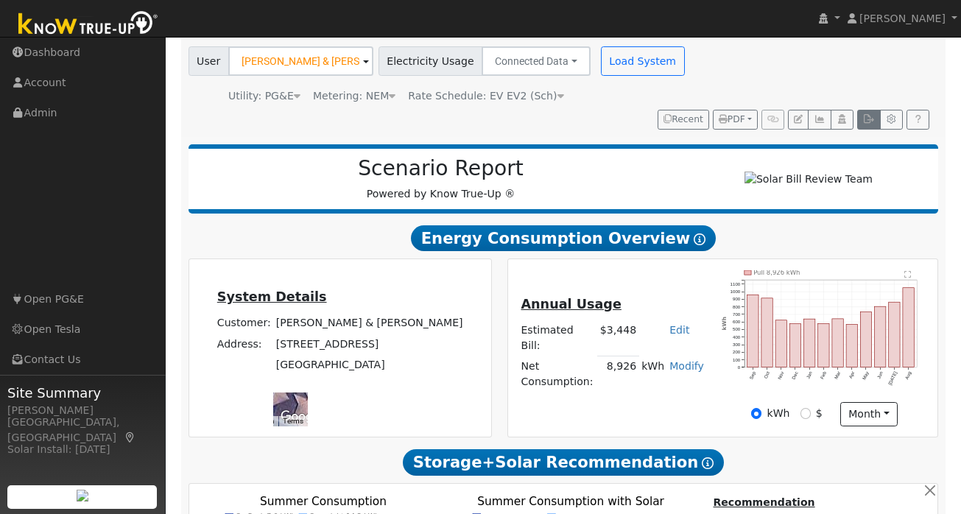
click at [866, 123] on icon "button" at bounding box center [868, 119] width 11 height 9
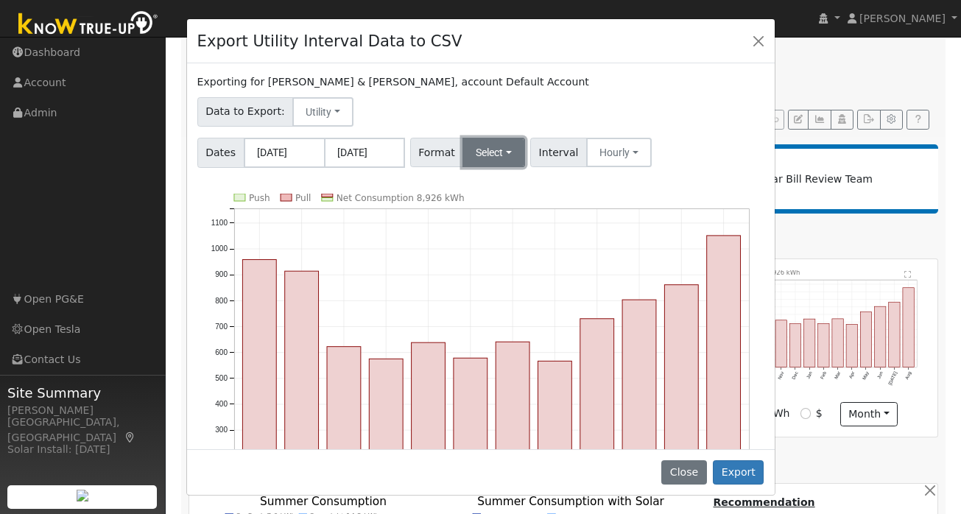
click at [506, 153] on button "Select" at bounding box center [494, 152] width 63 height 29
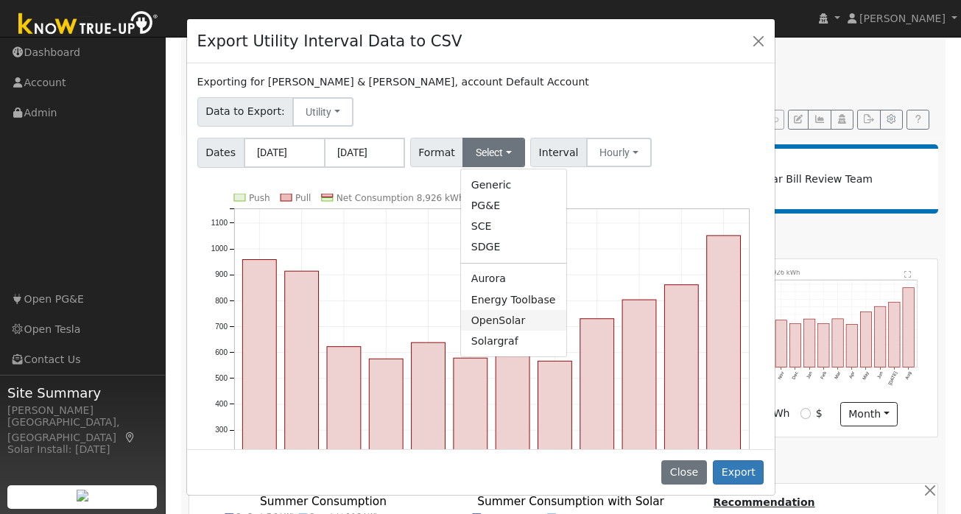
click at [510, 327] on link "OpenSolar" at bounding box center [513, 320] width 105 height 21
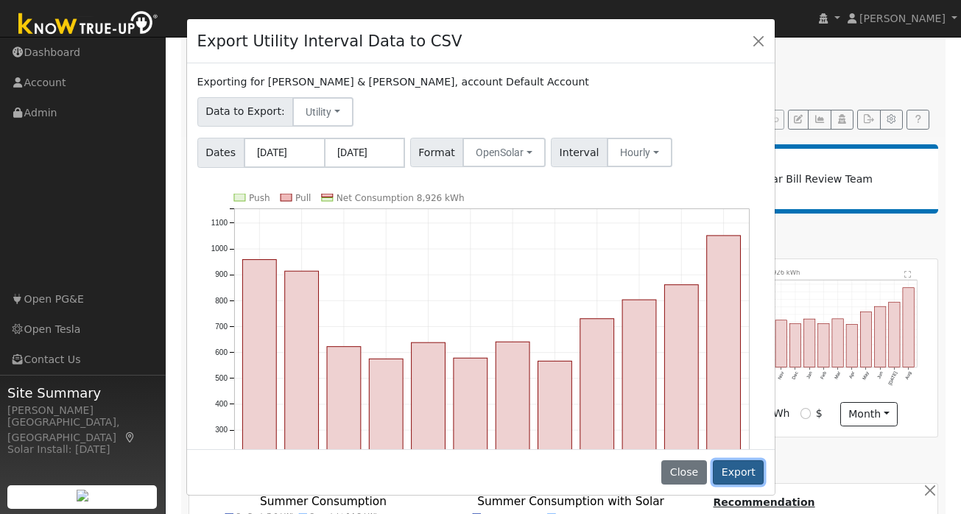
click at [732, 472] on button "Export" at bounding box center [738, 472] width 51 height 25
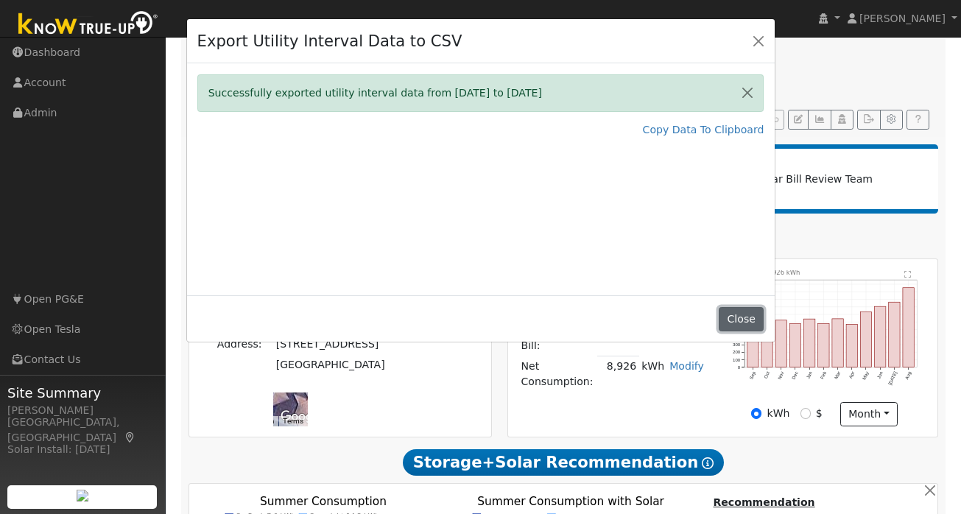
click at [732, 316] on button "Close" at bounding box center [741, 319] width 45 height 25
